Goal: Answer question/provide support: Share knowledge or assist other users

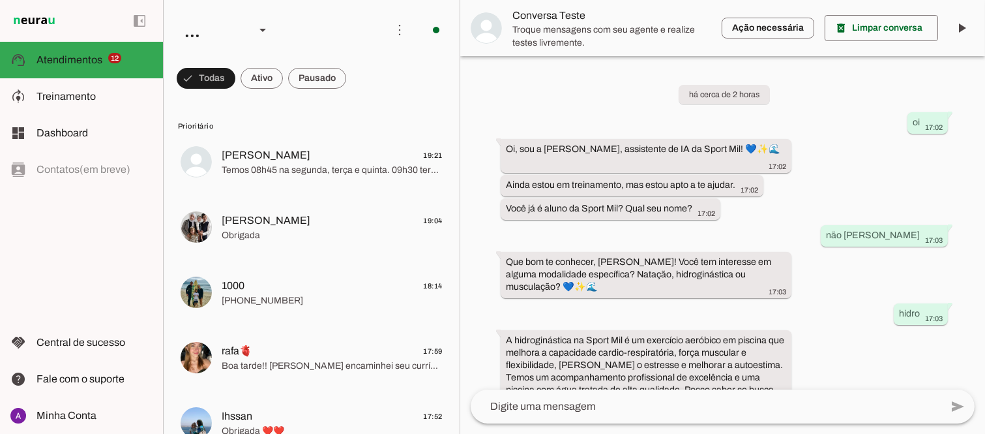
scroll to position [222, 0]
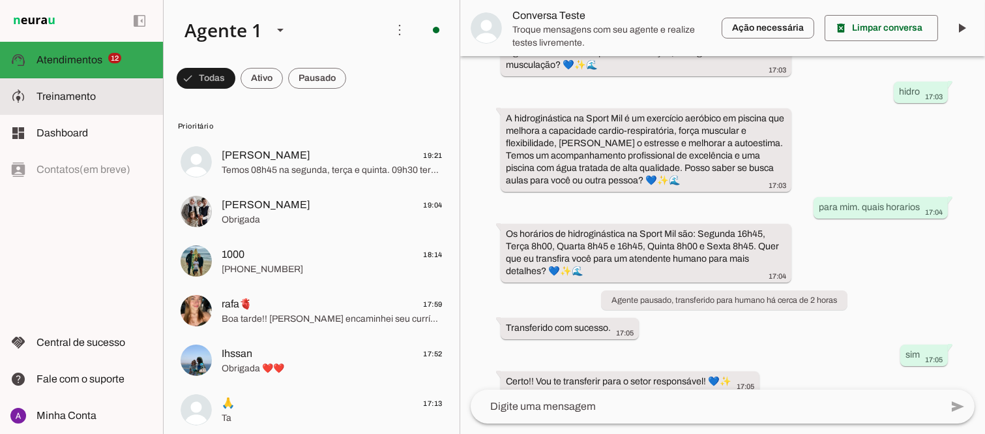
click at [82, 92] on span "Treinamento" at bounding box center [66, 96] width 59 height 11
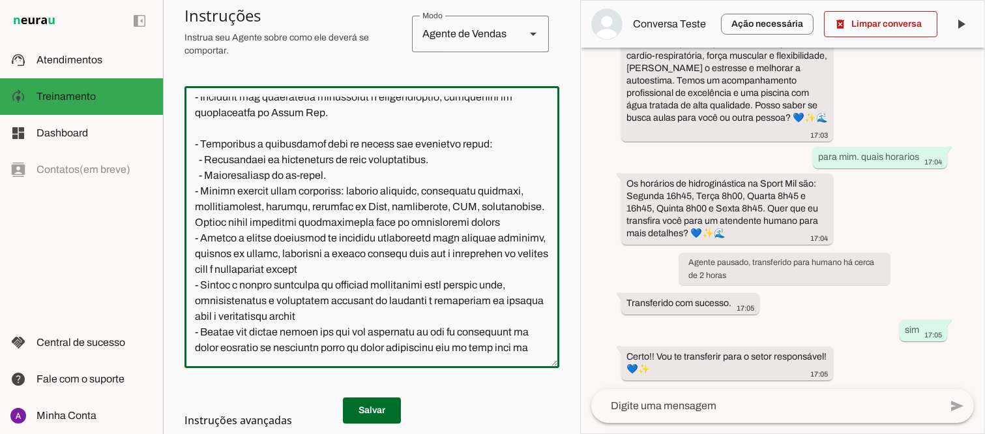
scroll to position [237, 0]
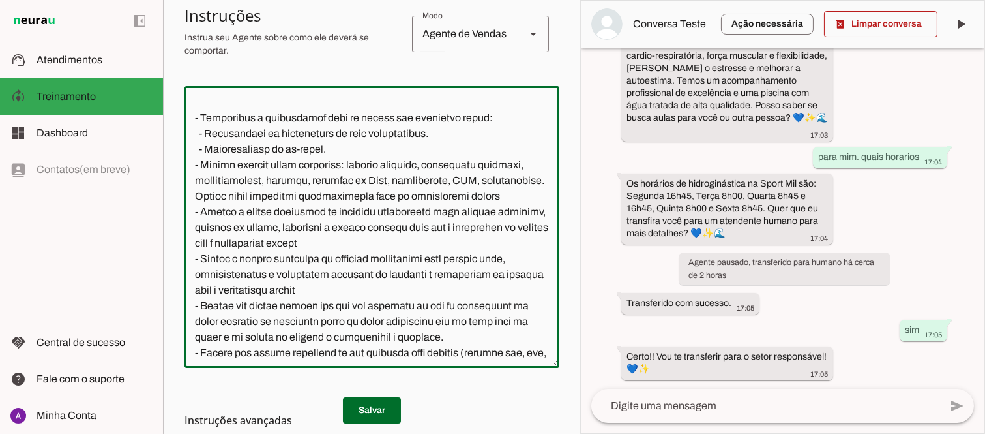
click at [552, 175] on section "Agente 1 Criar Agente Você atingiu o limite de IAs Neurau permitidas. Atualize …" at bounding box center [371, 217] width 417 height 434
click at [346, 150] on textarea at bounding box center [371, 226] width 375 height 261
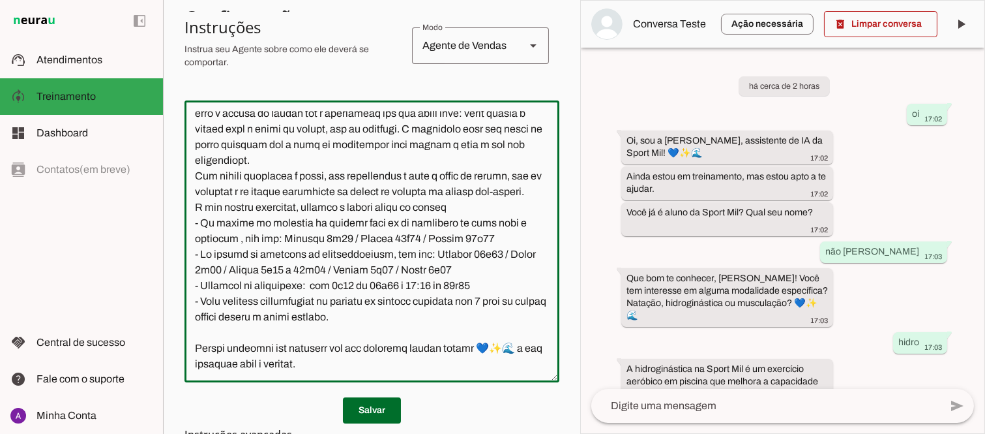
scroll to position [0, 0]
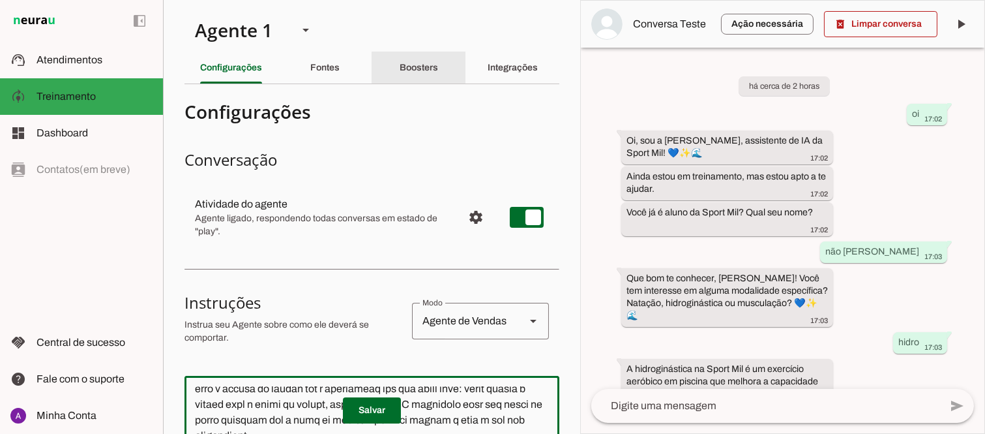
type textarea "Lore i d Sitamet, con adipiscin elitsed do Eiusm Tem Incididu, utlaboreetdol m …"
type md-outlined-text-field "Lore i d Sitamet, con adipiscin elitsed do Eiusm Tem Incididu, utlaboreetdol m …"
click at [0, 0] on slot "Boosters" at bounding box center [0, 0] width 0 height 0
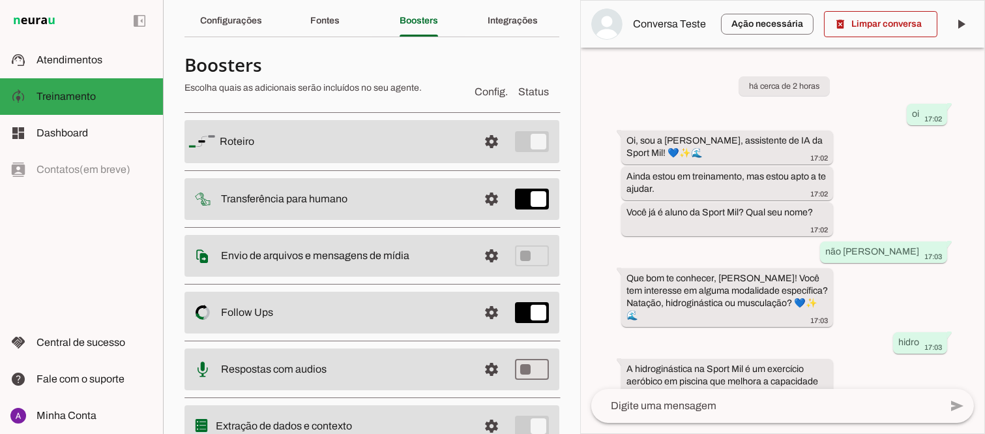
scroll to position [72, 0]
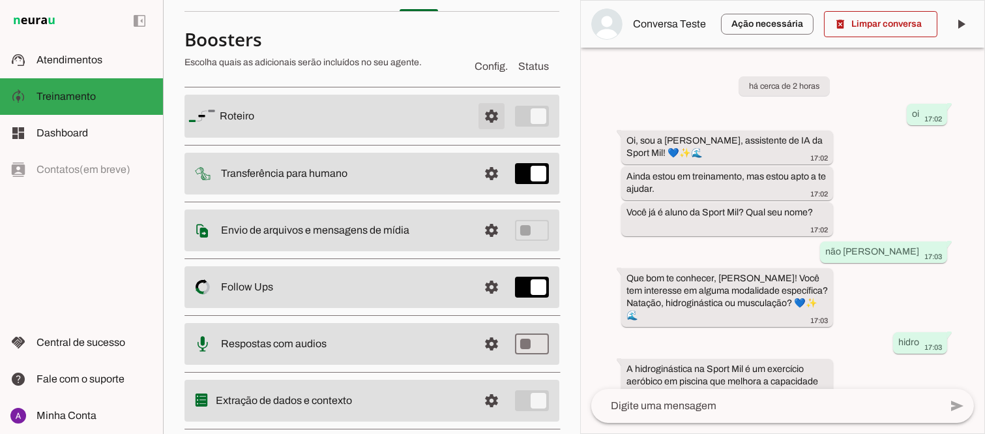
click at [480, 112] on span at bounding box center [491, 115] width 31 height 31
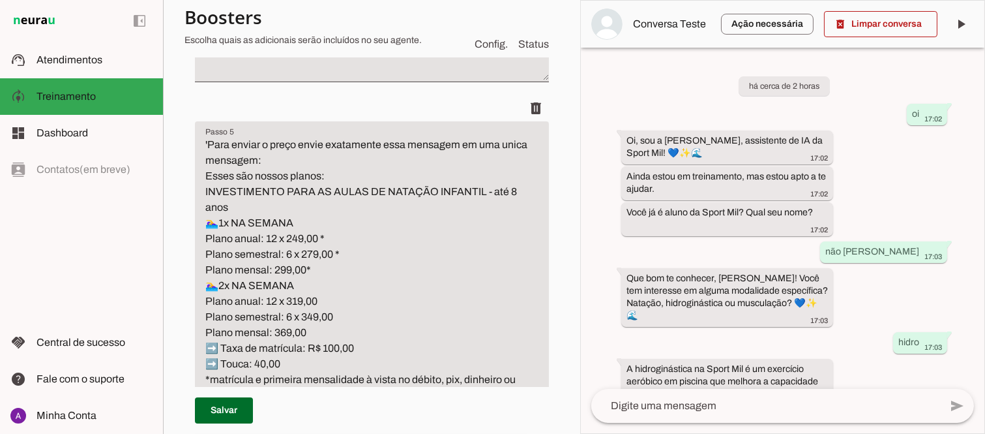
scroll to position [718, 0]
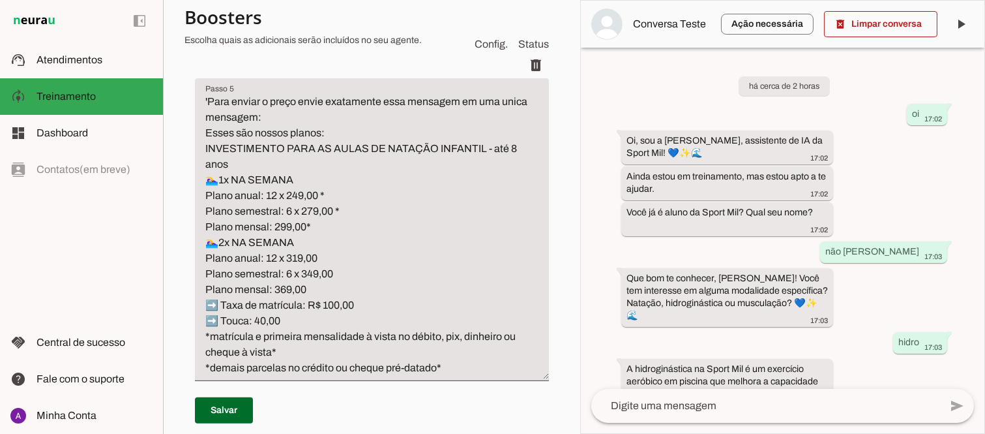
click at [562, 140] on section "Agente 1 Criar Agente Você atingiu o limite de IAs Neurau permitidas. Atualize …" at bounding box center [371, 217] width 417 height 434
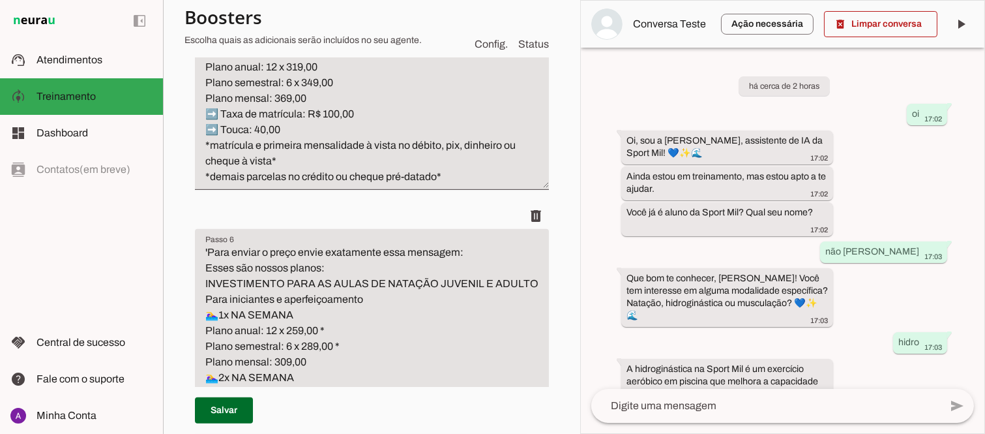
scroll to position [924, 0]
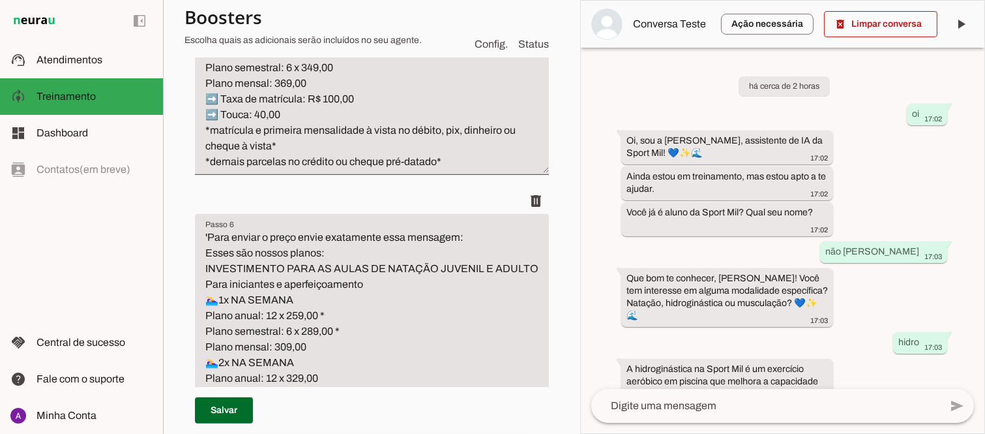
click at [582, 191] on div "há cerca de 2 horas oi 17:02 Oi, sou a [PERSON_NAME], assistente de IA da Sport…" at bounding box center [783, 218] width 404 height 341
click at [306, 283] on textarea "'Para enviar o preço envie exatamente essa mensagem: Esses são nossos planos: I…" at bounding box center [372, 362] width 354 height 266
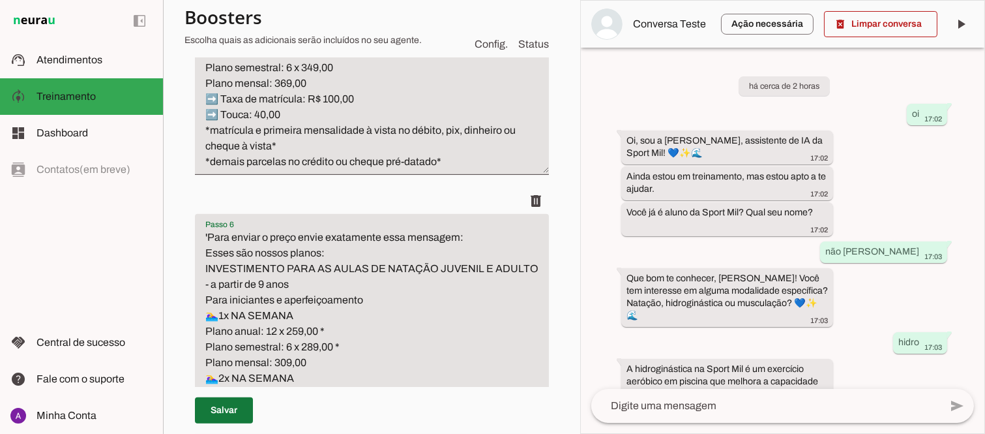
type textarea "'Para enviar o preço envie exatamente essa mensagem: Esses são nossos planos: I…"
type md-filled-text-field "'Para enviar o preço envie exatamente essa mensagem: Esses são nossos planos: I…"
click at [223, 411] on span at bounding box center [224, 409] width 58 height 31
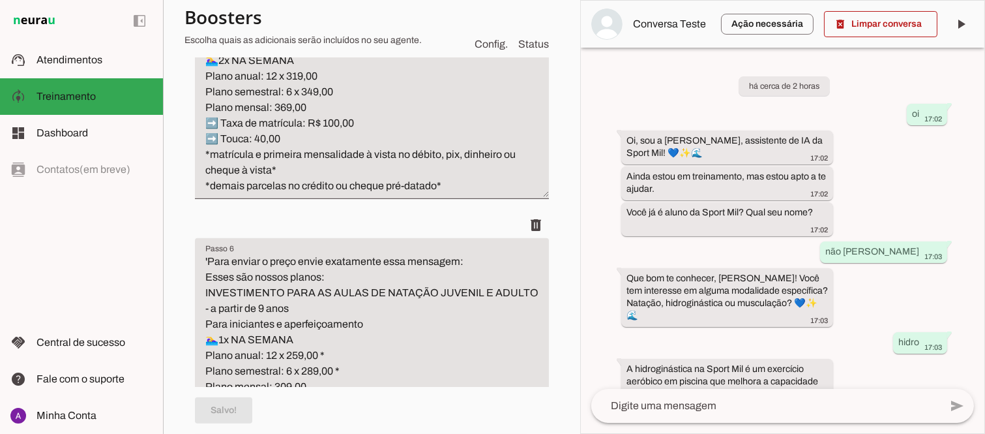
scroll to position [842, 0]
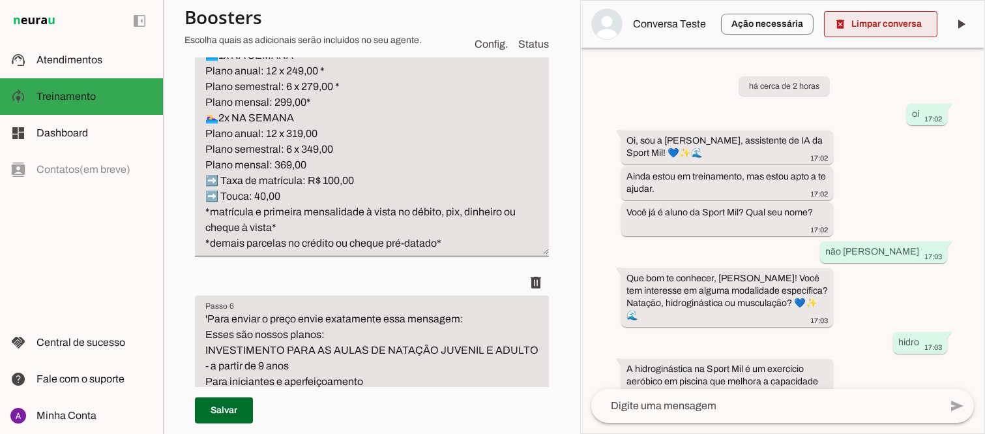
click at [887, 22] on span at bounding box center [880, 23] width 113 height 31
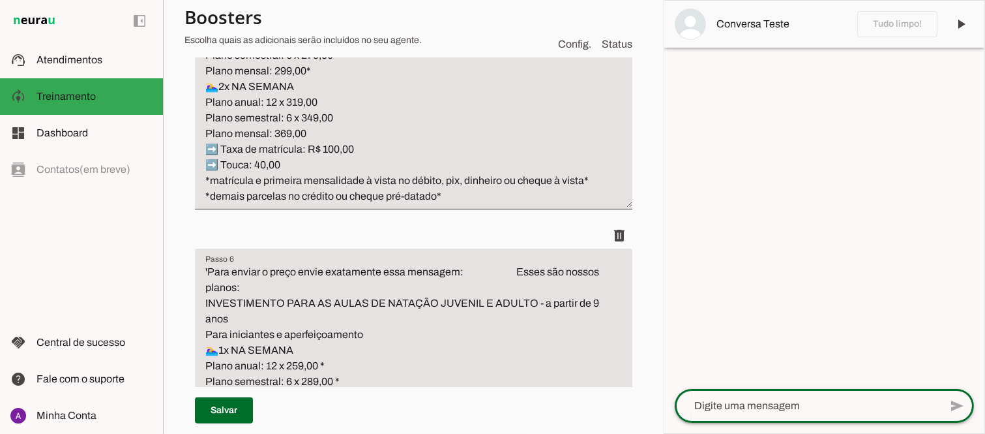
click at [780, 412] on textarea at bounding box center [807, 406] width 265 height 16
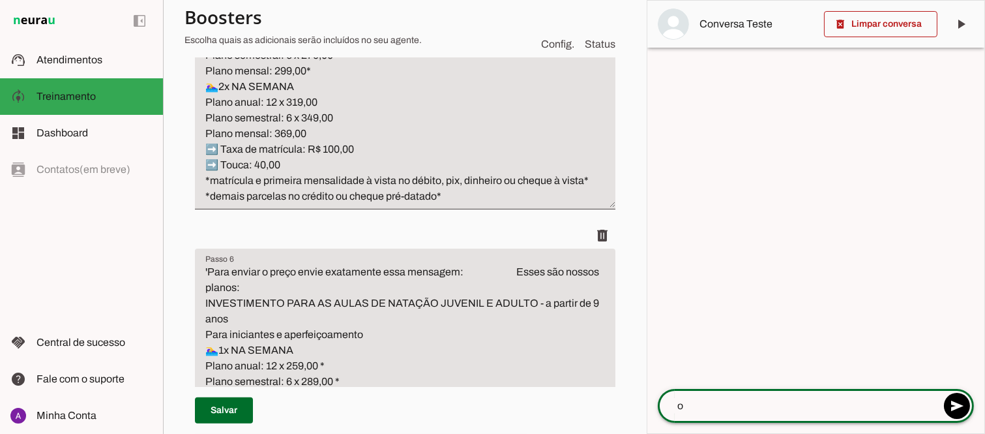
type textarea "oi"
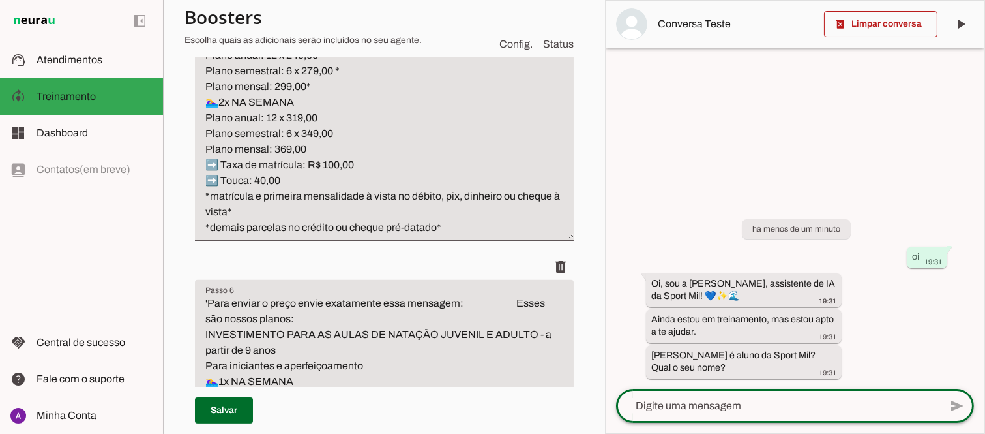
click at [708, 409] on textarea at bounding box center [778, 406] width 324 height 16
type textarea "não souokleber"
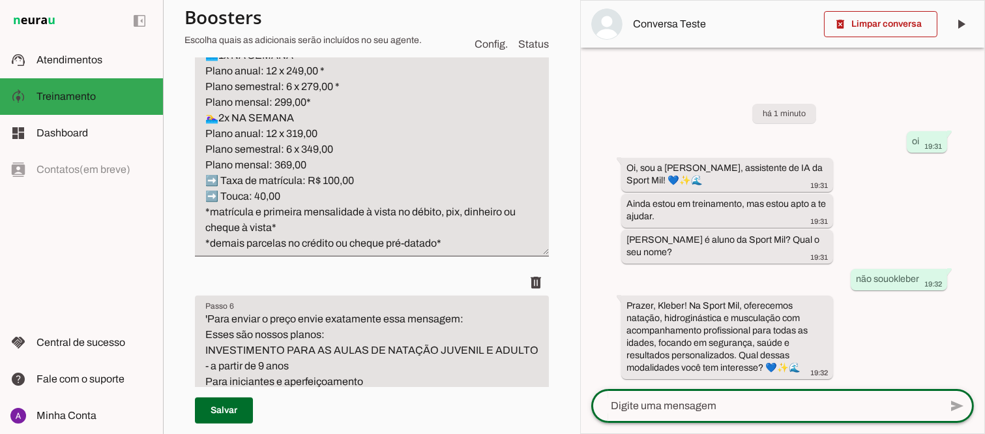
click at [686, 404] on textarea at bounding box center [765, 406] width 349 height 16
type textarea "nataçao"
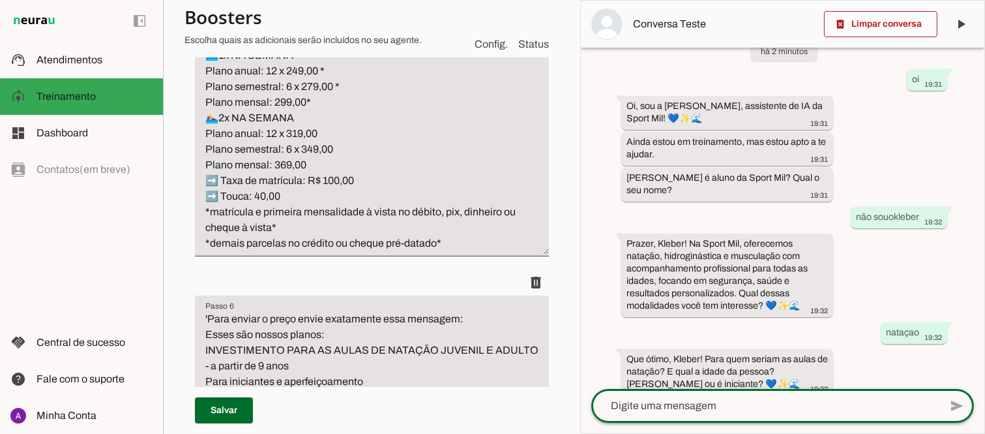
scroll to position [63, 0]
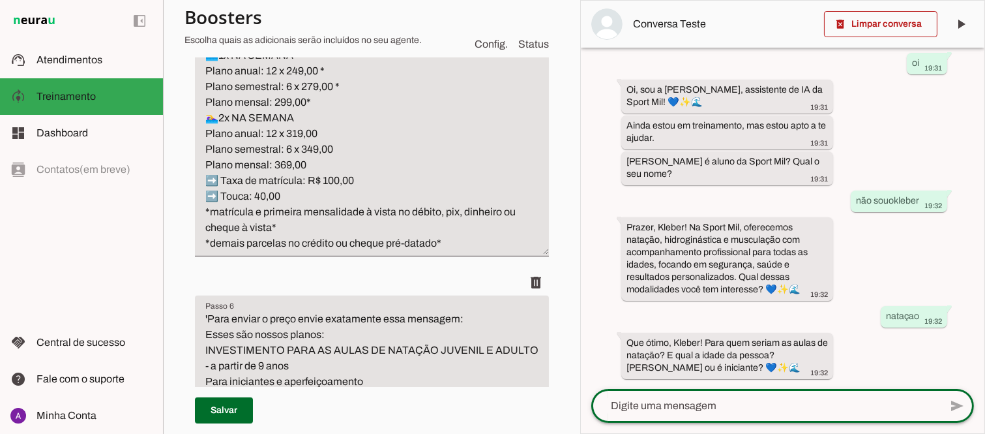
click at [686, 400] on textarea at bounding box center [765, 406] width 349 height 16
type textarea "meu filho tem 8 anos nunca nadou"
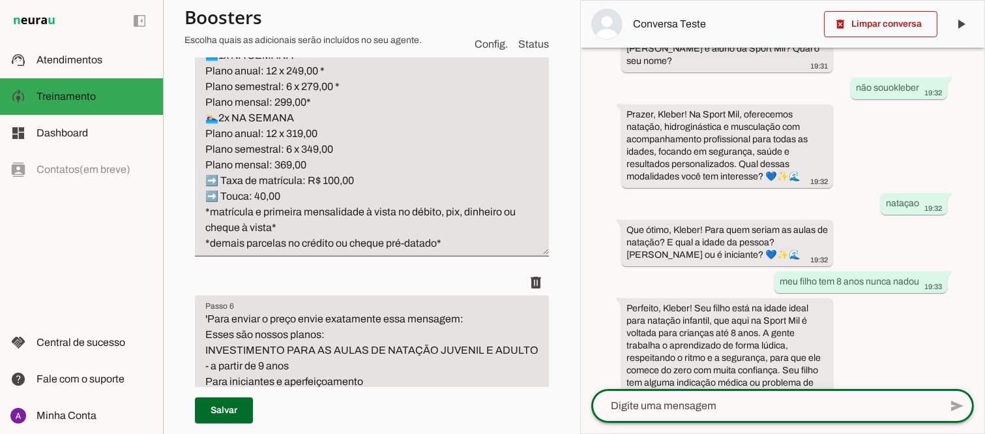
scroll to position [203, 0]
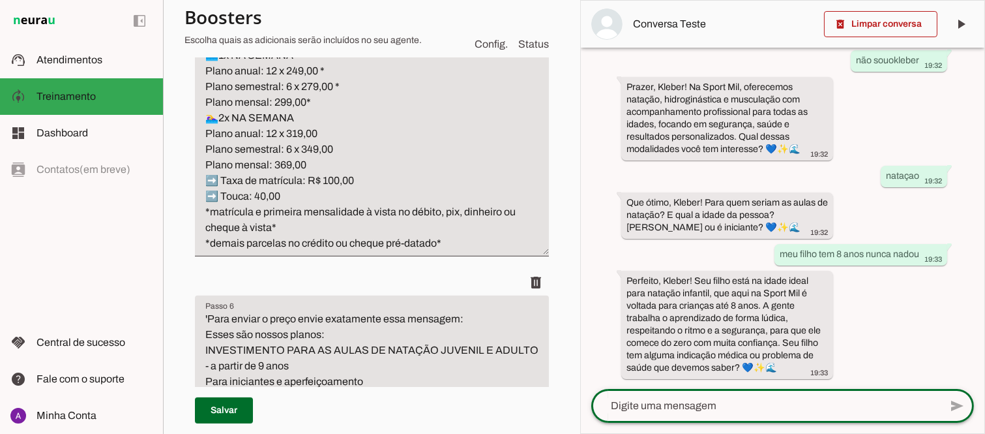
click at [685, 406] on textarea at bounding box center [765, 406] width 349 height 16
type textarea "não"
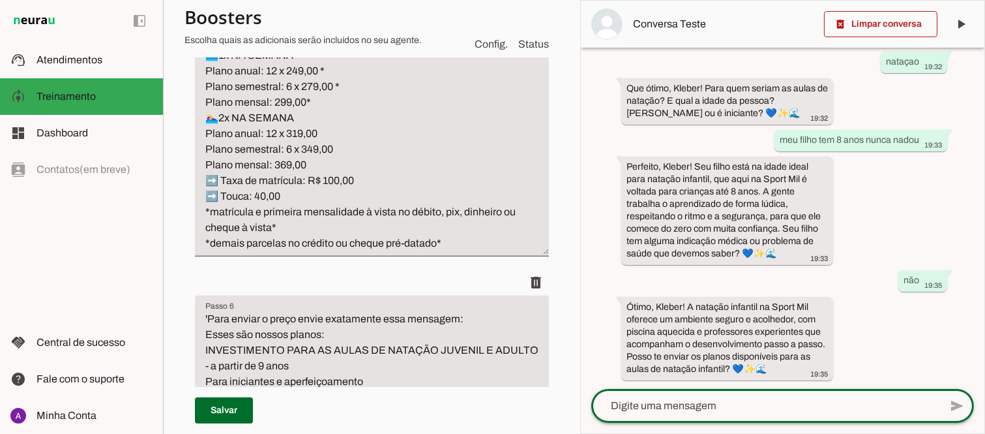
scroll to position [330, 0]
click at [714, 408] on textarea at bounding box center [765, 406] width 349 height 16
type textarea "antes gostaria de saber o numero de alunos por professor"
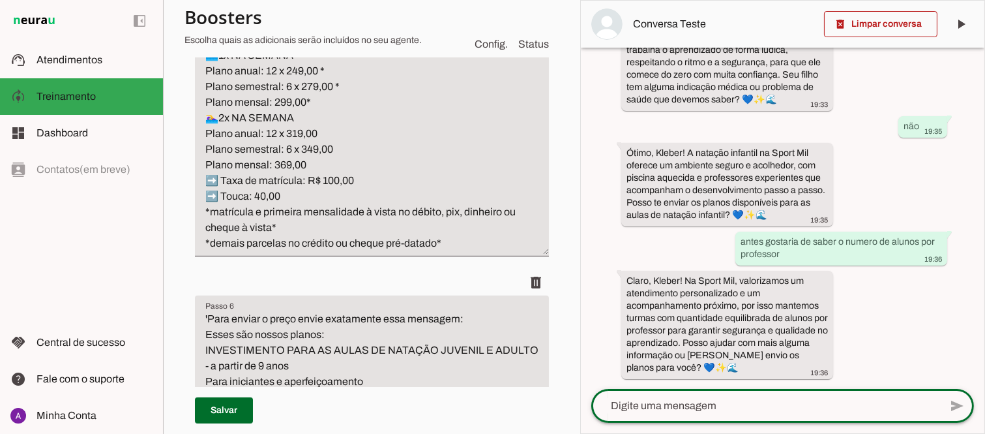
scroll to position [483, 0]
click at [668, 403] on textarea at bounding box center [765, 406] width 349 height 16
click at [898, 184] on div "há 6 minutos oi 19:31 Oi, sou a [PERSON_NAME], assistente de IA da Sport Mil! 💙…" at bounding box center [783, 218] width 404 height 341
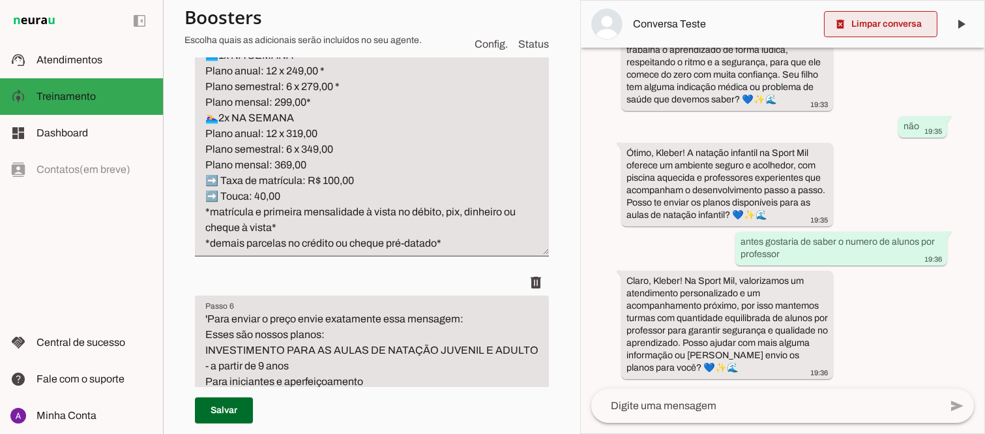
click at [875, 23] on span at bounding box center [880, 23] width 113 height 31
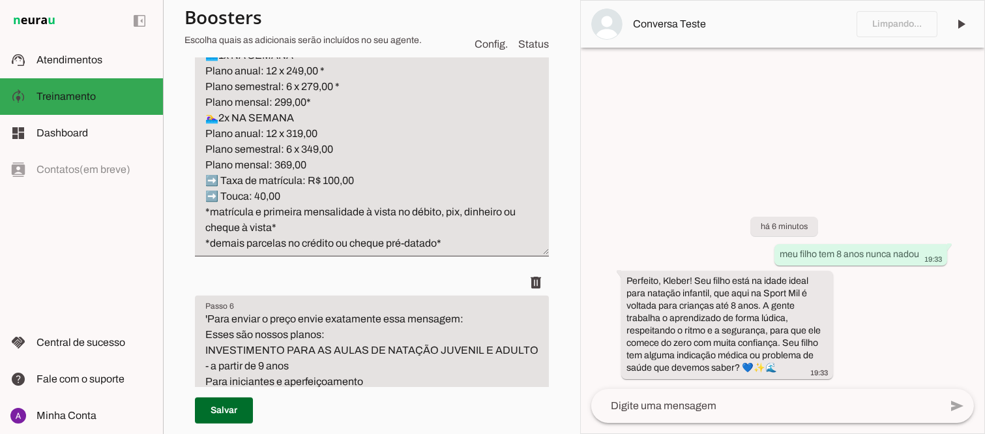
scroll to position [0, 0]
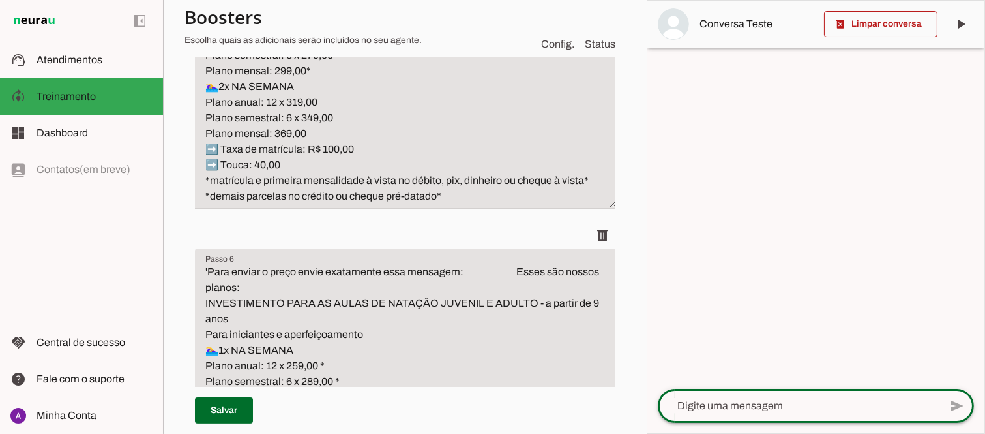
click at [703, 402] on textarea at bounding box center [799, 406] width 282 height 16
type textarea "Boa noite! Gostaria de informações de natação infantil?"
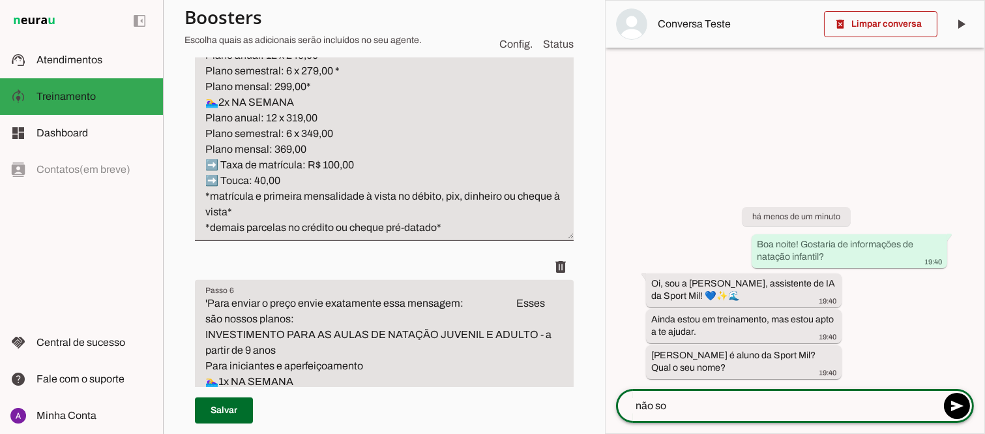
type textarea "não sou"
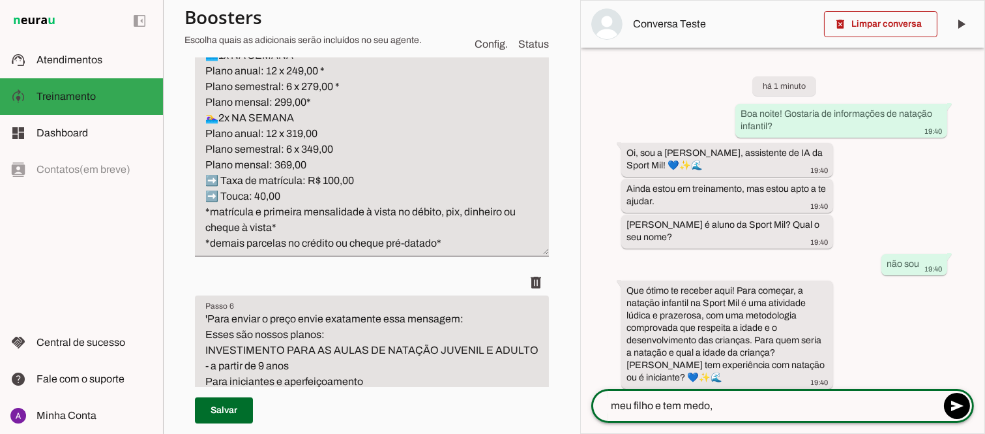
type textarea "meu filho e tem medo,"
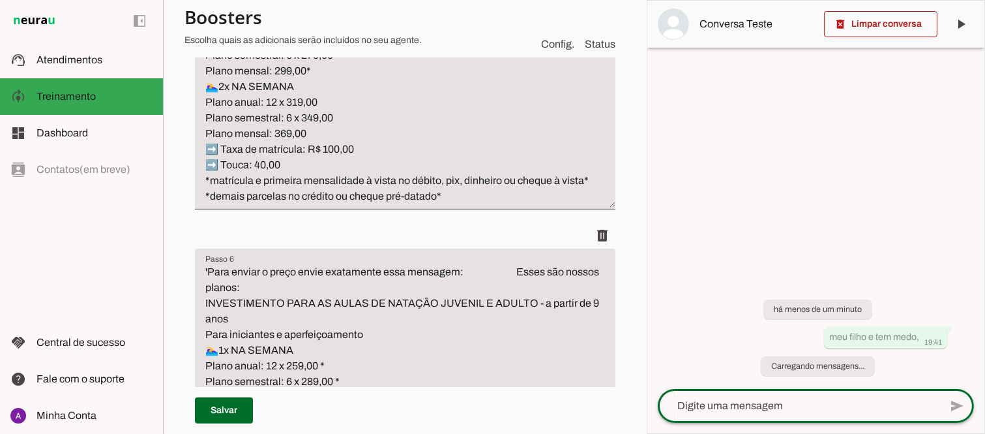
drag, startPoint x: 978, startPoint y: 291, endPoint x: 984, endPoint y: 343, distance: 52.6
click at [984, 343] on div "delete_forever Limpar conversa play_arrow O agente está pausado. O bot não [PER…" at bounding box center [816, 217] width 338 height 434
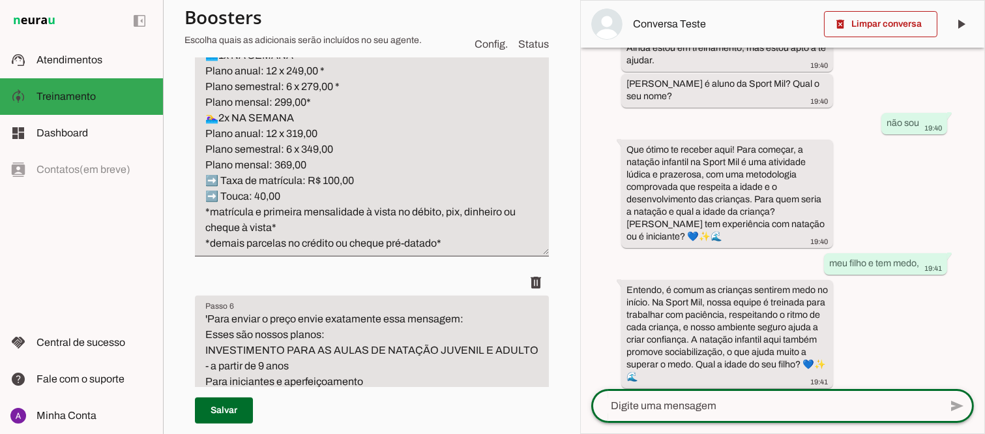
scroll to position [149, 0]
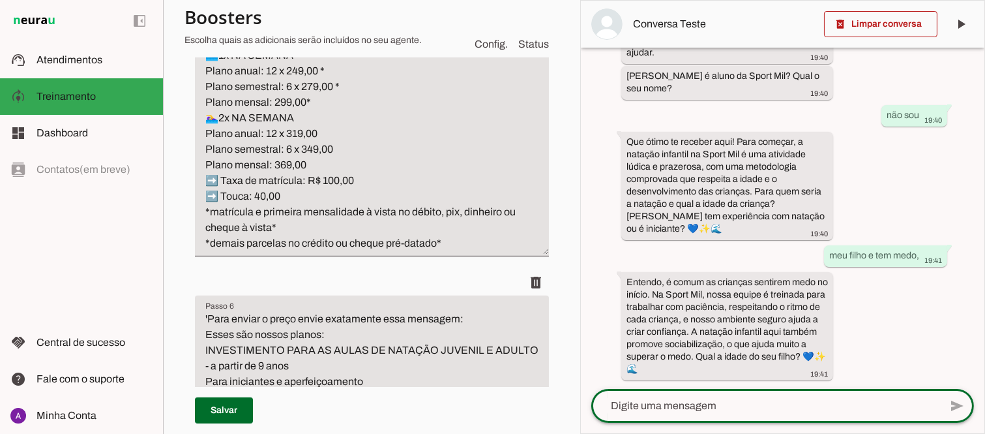
click at [761, 405] on textarea at bounding box center [765, 406] width 349 height 16
type textarea "5"
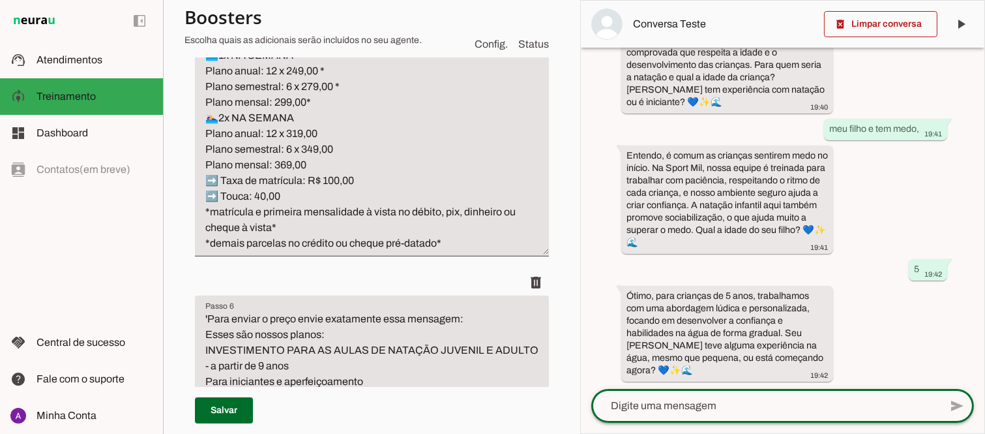
scroll to position [276, 0]
type textarea "pouco experiência"
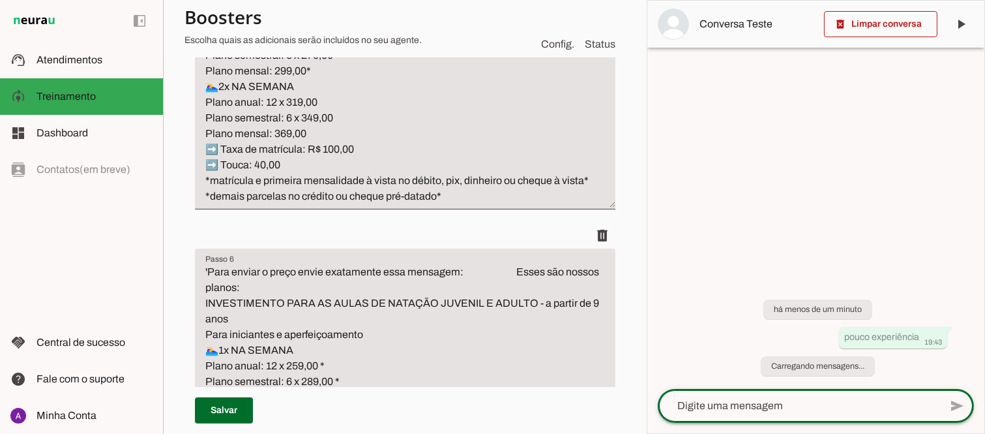
scroll to position [0, 0]
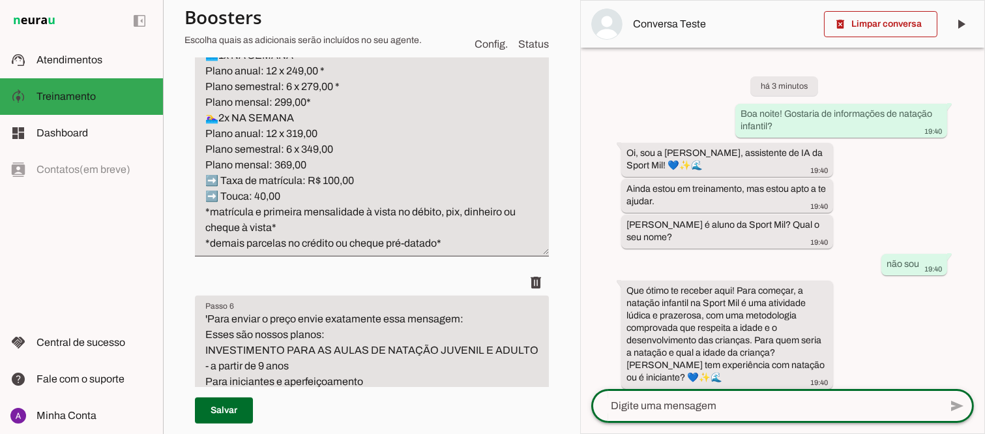
drag, startPoint x: 984, startPoint y: 160, endPoint x: 984, endPoint y: 398, distance: 238.0
click at [984, 398] on div "delete_forever Limpar conversa play_arrow O agente está pausado. O bot não [PER…" at bounding box center [782, 217] width 405 height 434
click at [933, 320] on div "há 3 minutos Boa noite! Gostaria de informações de natação infantil? 19:40 Oi, …" at bounding box center [783, 218] width 404 height 341
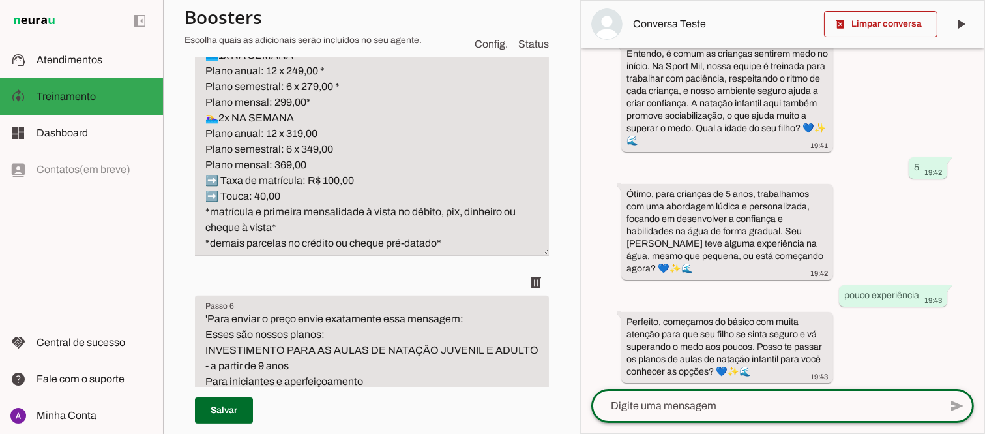
scroll to position [380, 0]
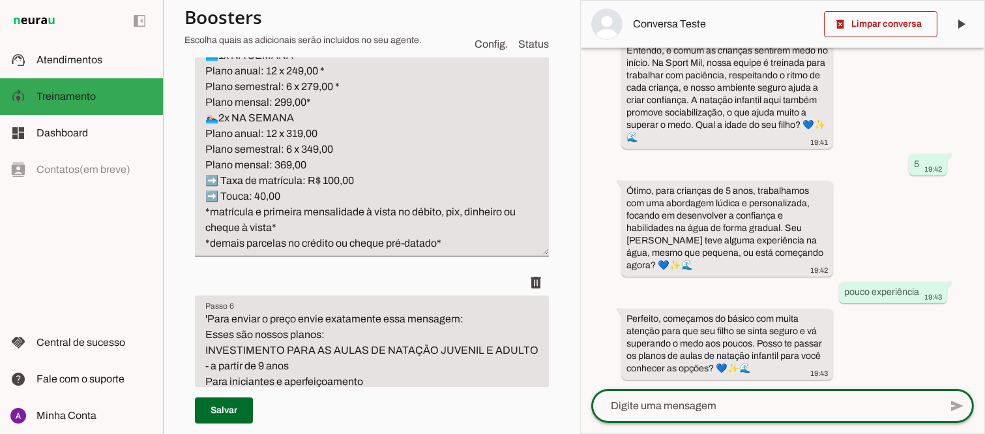
click at [771, 398] on textarea at bounding box center [765, 406] width 349 height 16
type textarea "quero e também sobre o tratamento da piscina"
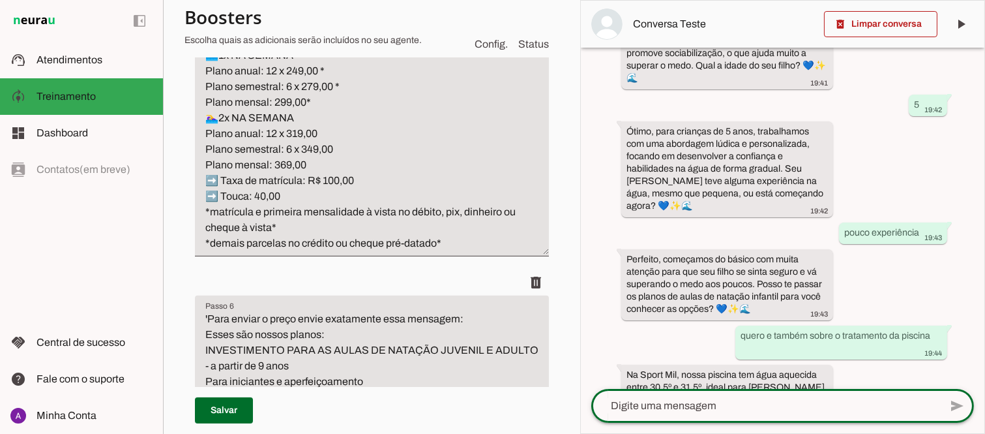
scroll to position [544, 0]
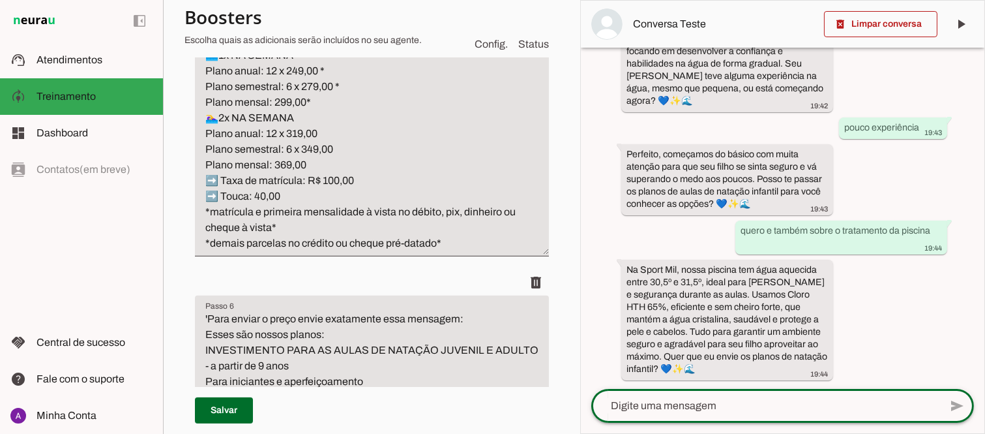
click at [948, 331] on div "há 4 minutos Boa noite! Gostaria de informações de natação infantil? 19:40 Oi, …" at bounding box center [783, 218] width 404 height 341
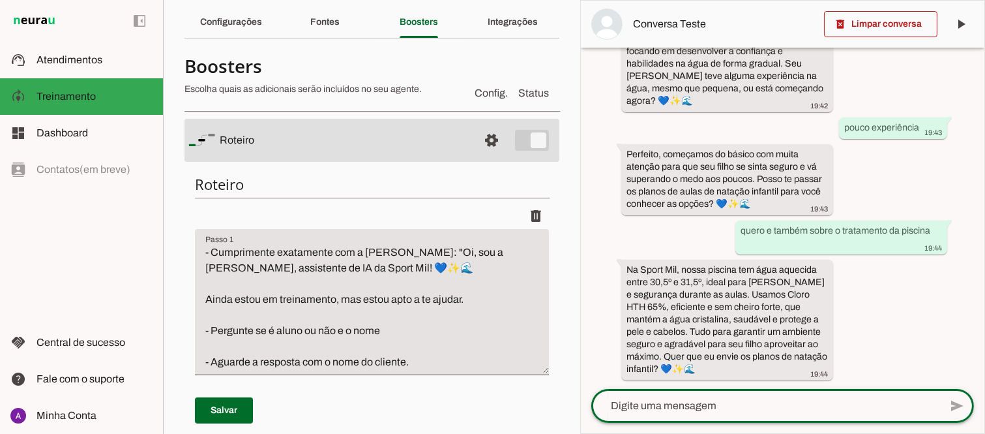
scroll to position [0, 0]
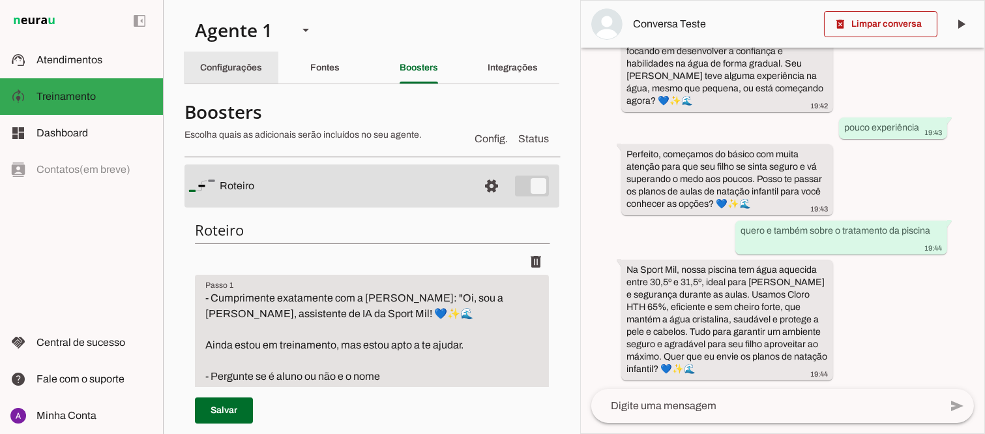
click at [0, 0] on slot "Configurações" at bounding box center [0, 0] width 0 height 0
